Goal: Navigation & Orientation: Find specific page/section

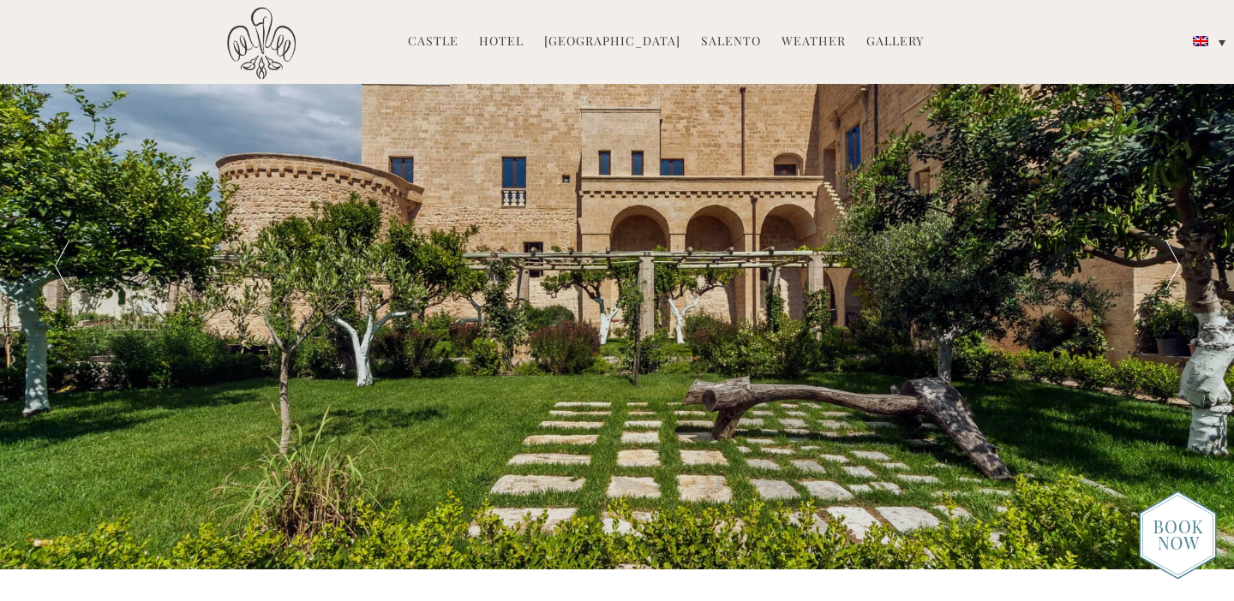
scroll to position [39, 0]
click at [1175, 530] on img at bounding box center [1177, 535] width 78 height 89
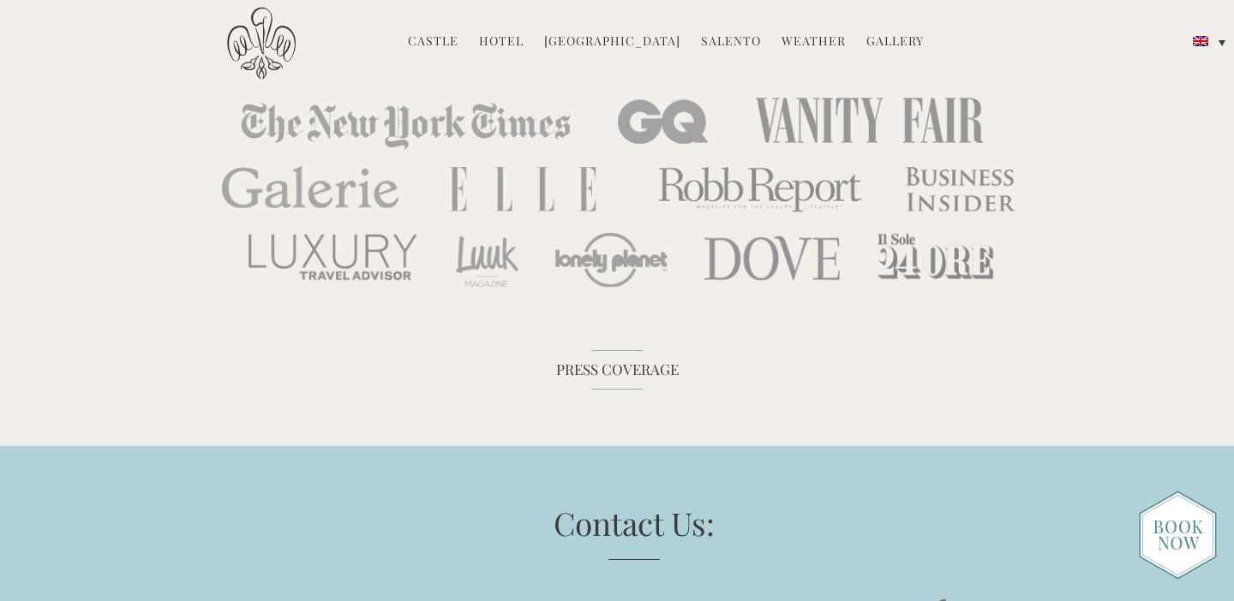
scroll to position [5267, 0]
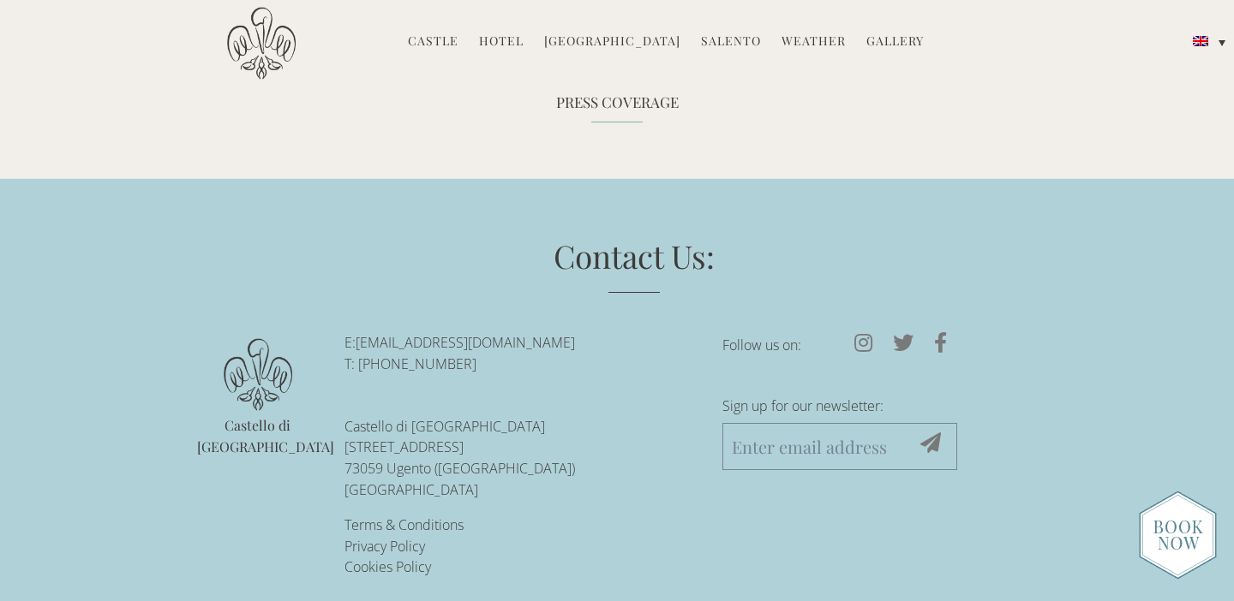
click at [511, 36] on link "Hotel" at bounding box center [501, 43] width 45 height 20
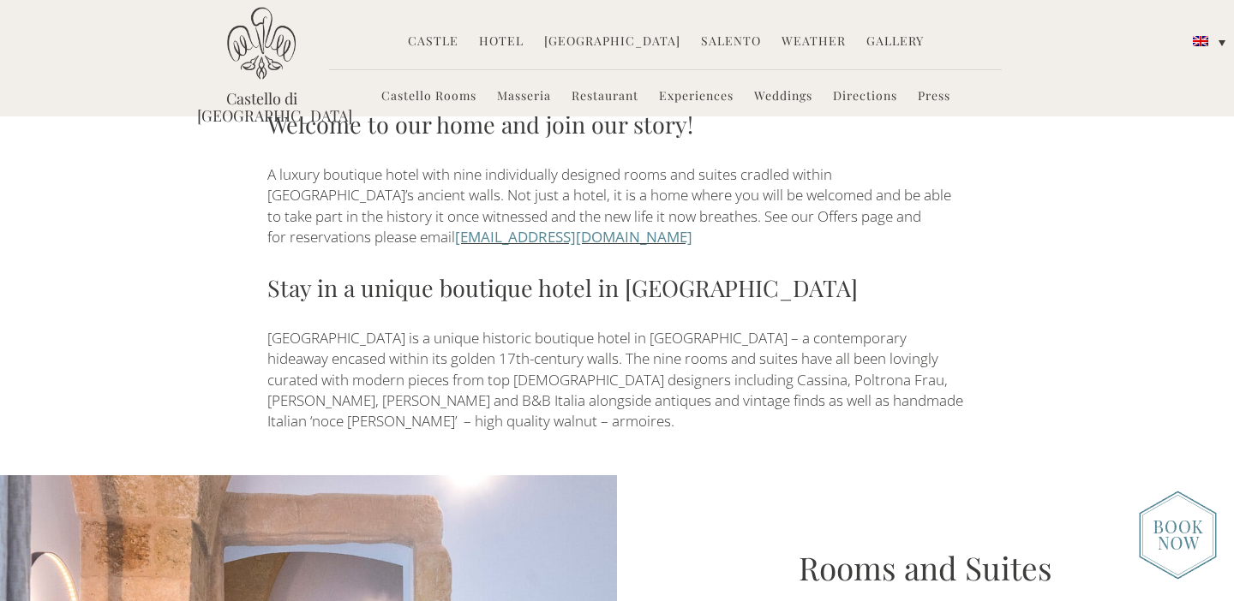
scroll to position [586, 0]
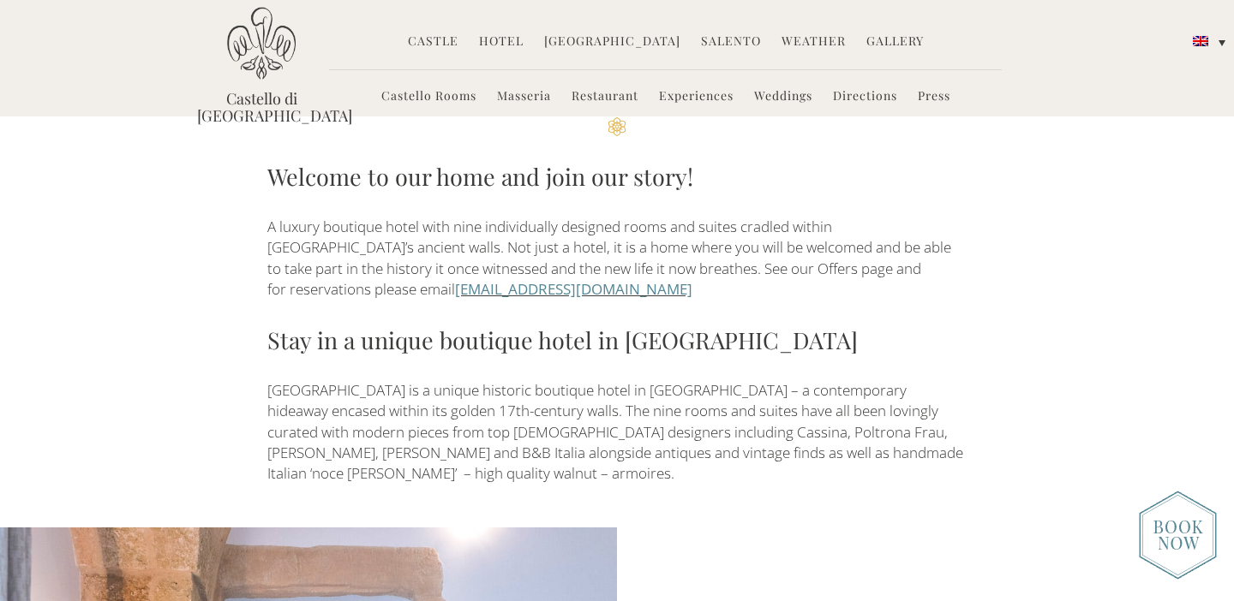
click at [449, 97] on link "Castello Rooms" at bounding box center [428, 97] width 95 height 20
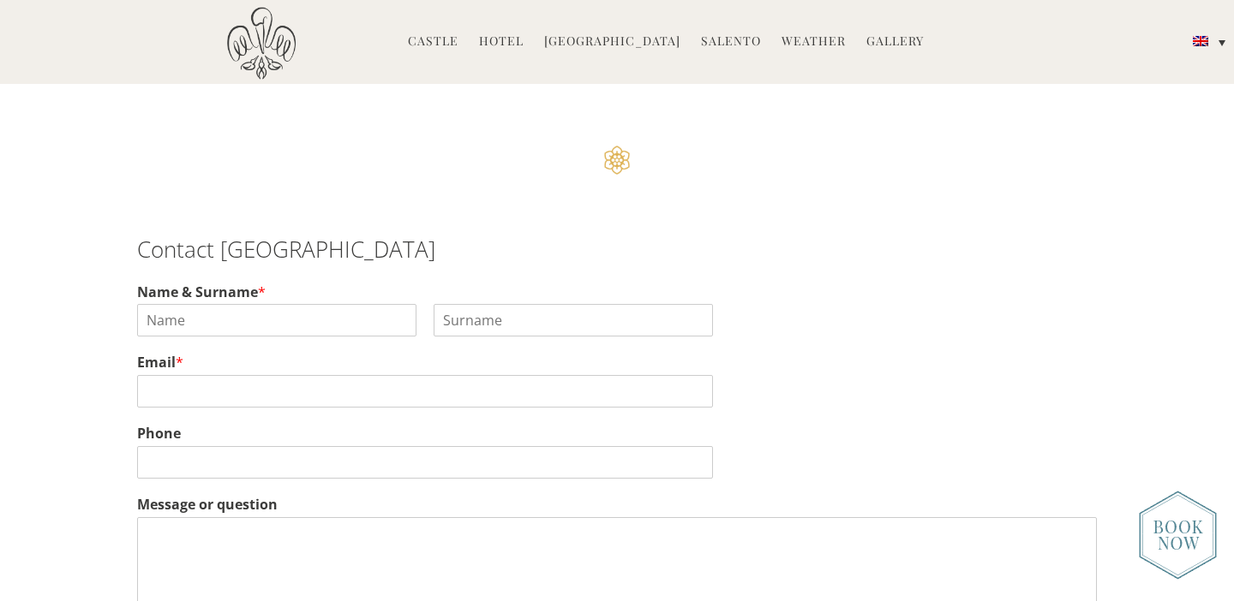
scroll to position [4746, 0]
